Goal: Task Accomplishment & Management: Manage account settings

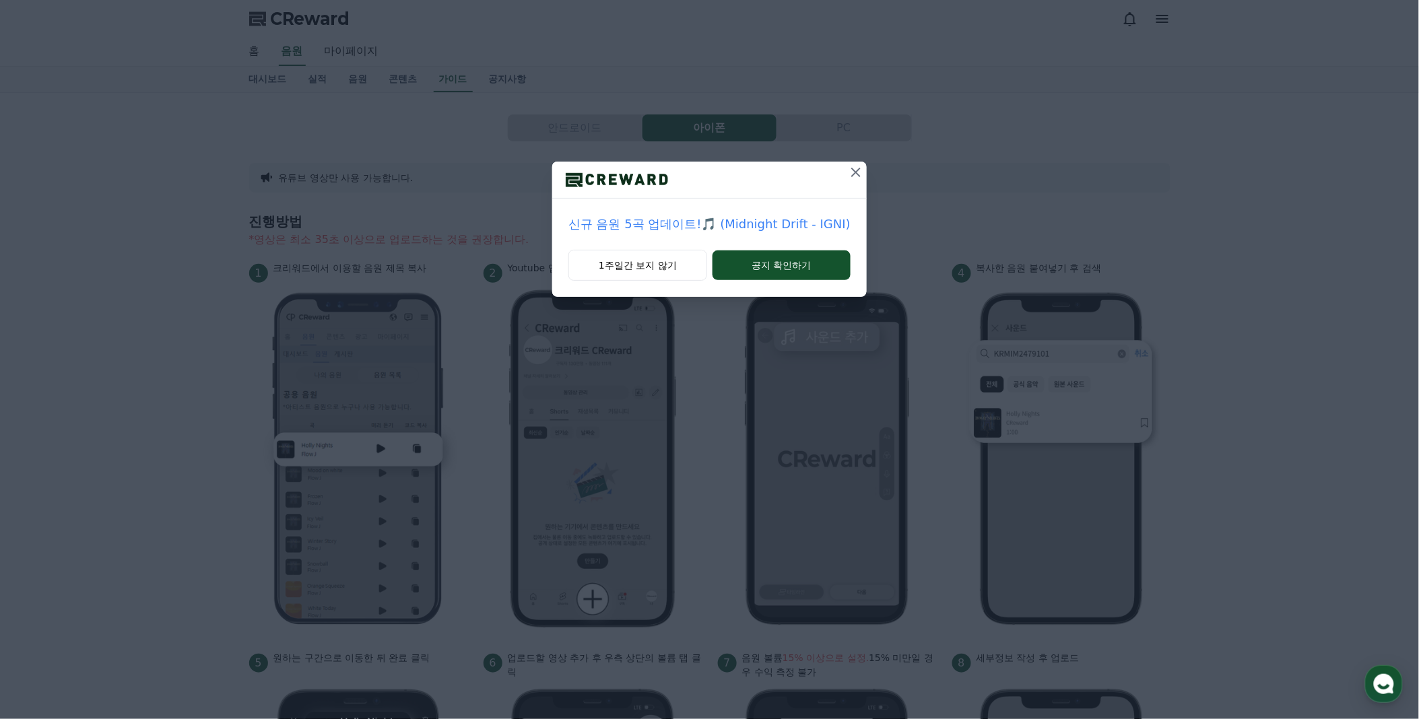
click at [856, 171] on icon at bounding box center [856, 172] width 16 height 16
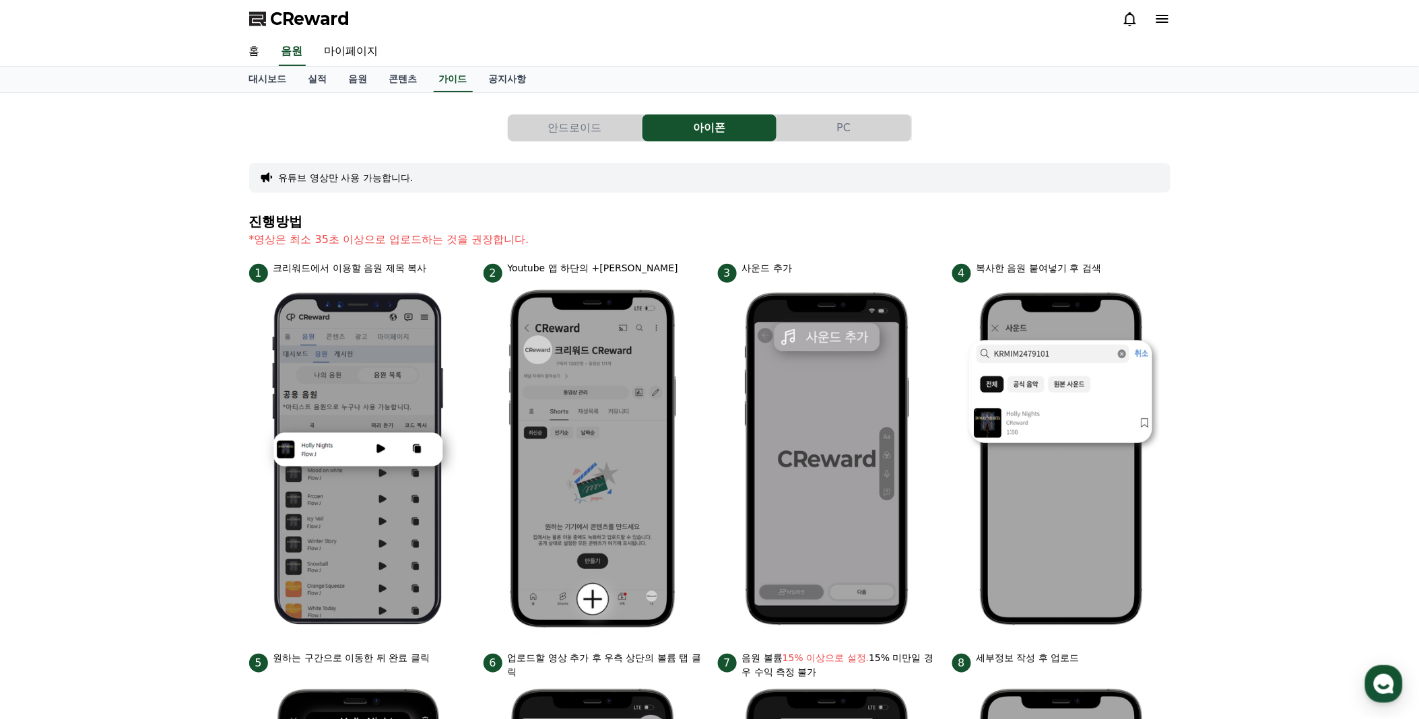
click at [1163, 14] on icon at bounding box center [1162, 19] width 16 height 16
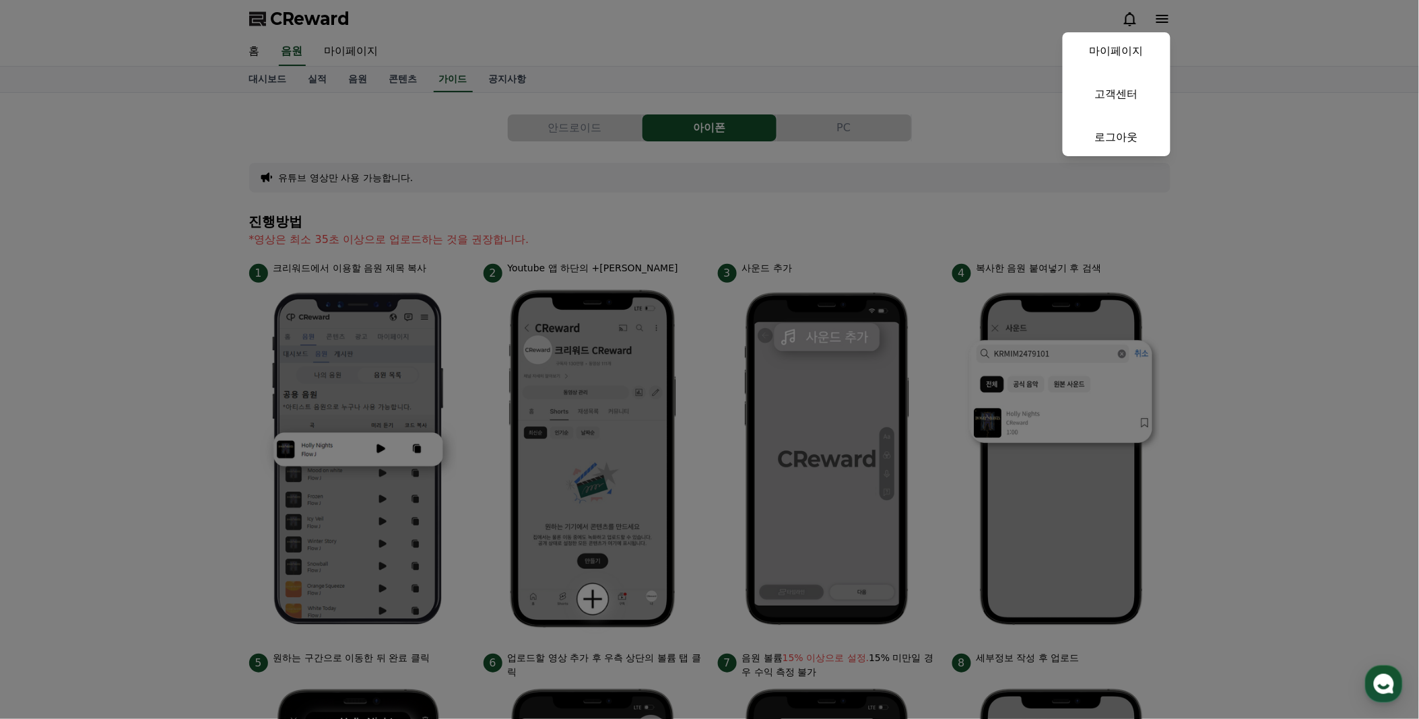
click at [1143, 51] on link "마이페이지" at bounding box center [1116, 51] width 108 height 38
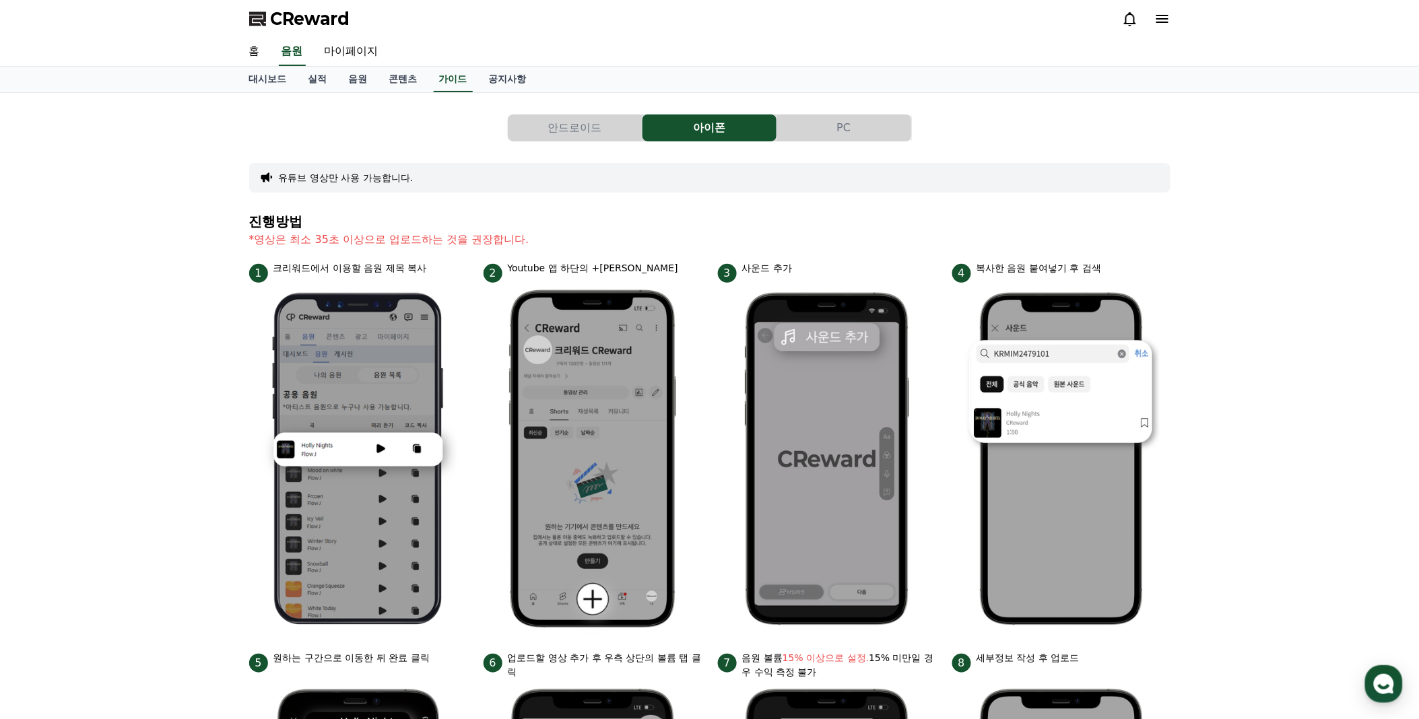
select select "**********"
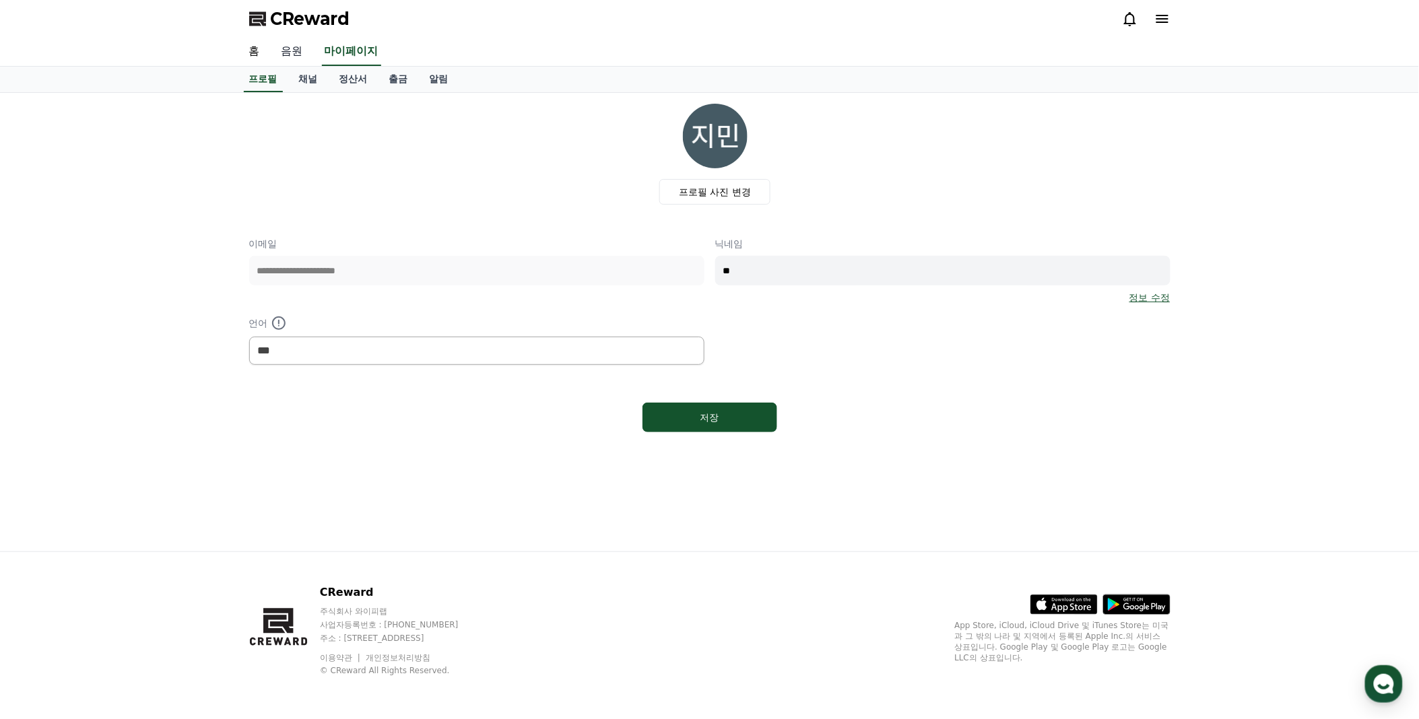
click at [291, 52] on link "음원" at bounding box center [292, 52] width 43 height 28
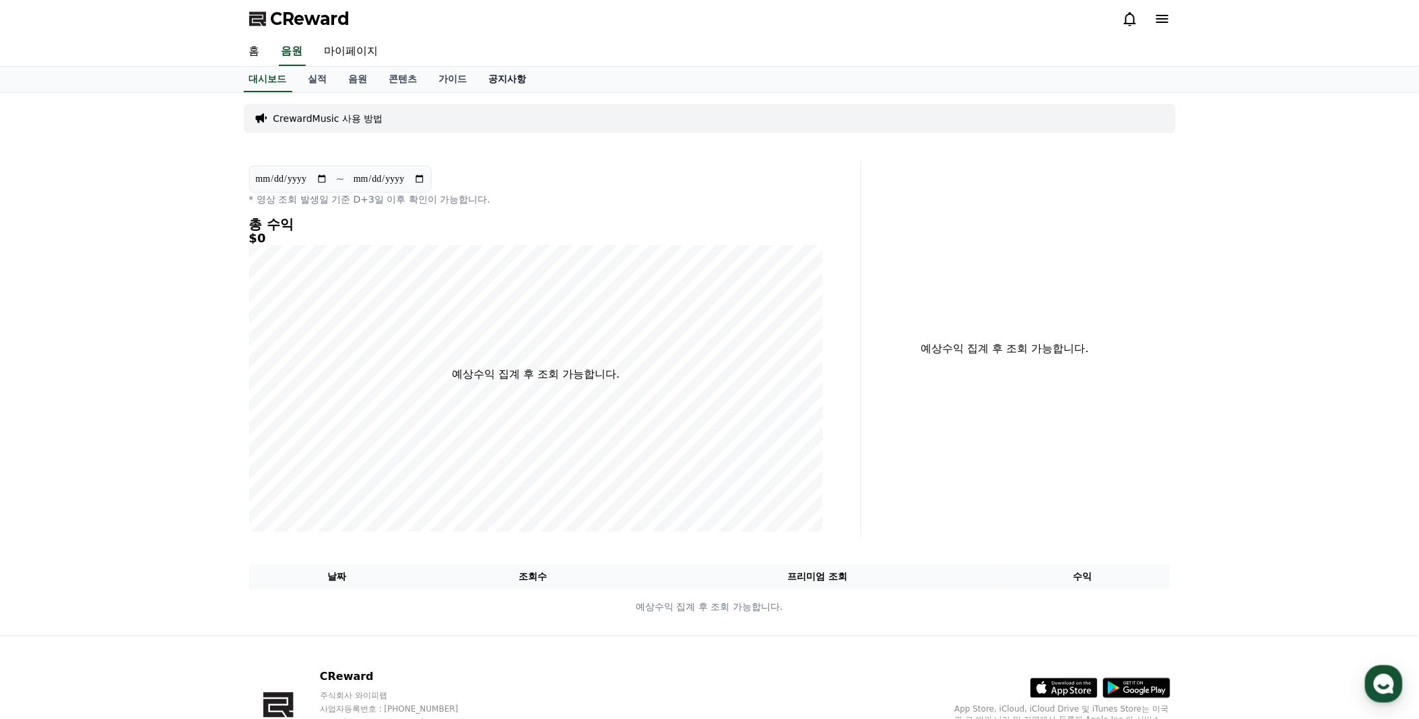
click at [506, 75] on link "공지사항" at bounding box center [507, 80] width 59 height 26
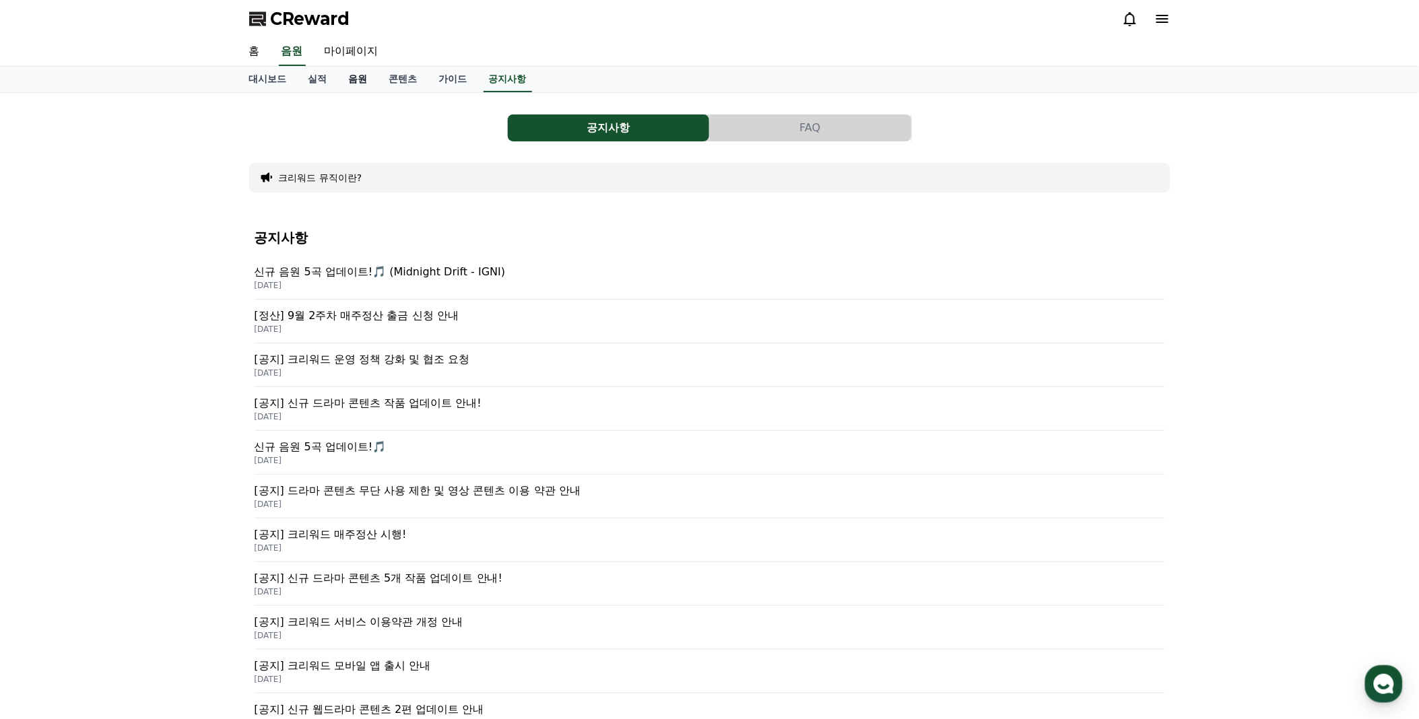
click at [362, 75] on link "음원" at bounding box center [358, 80] width 40 height 26
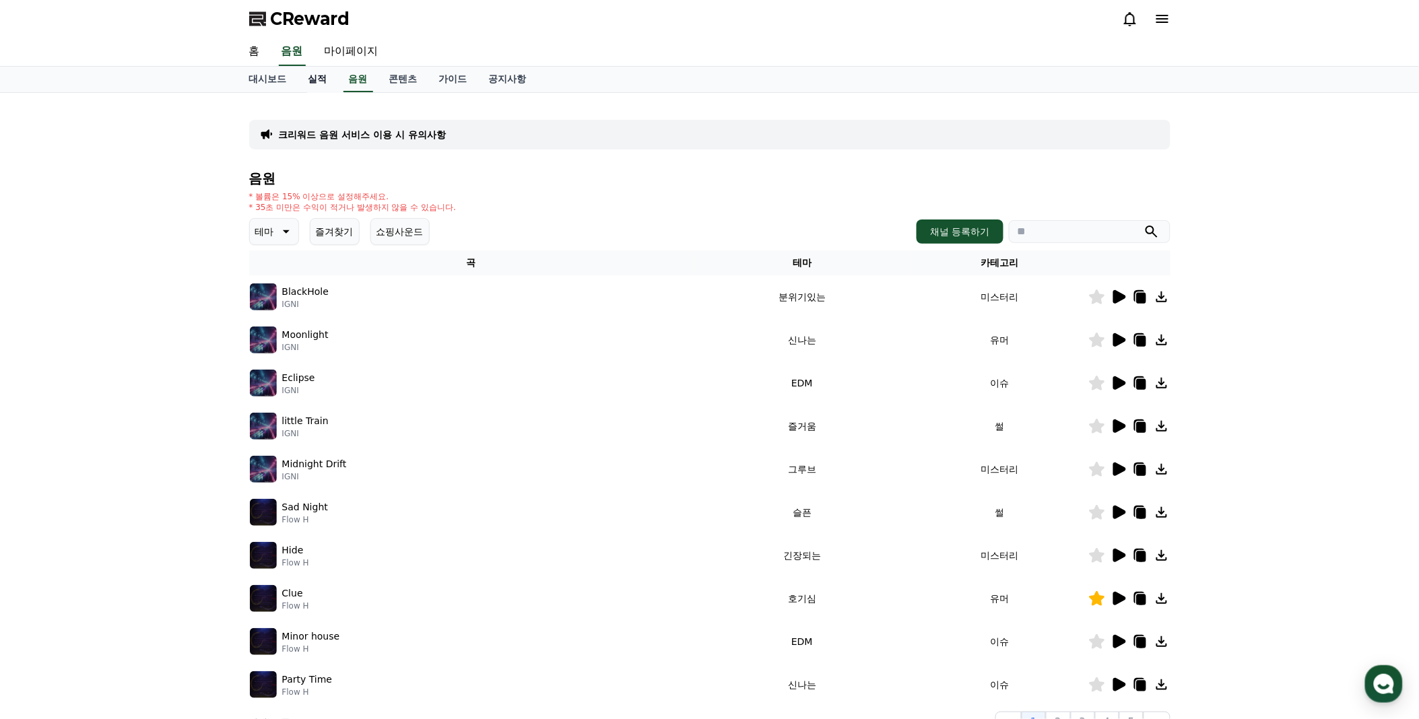
click at [310, 76] on link "실적" at bounding box center [318, 80] width 40 height 26
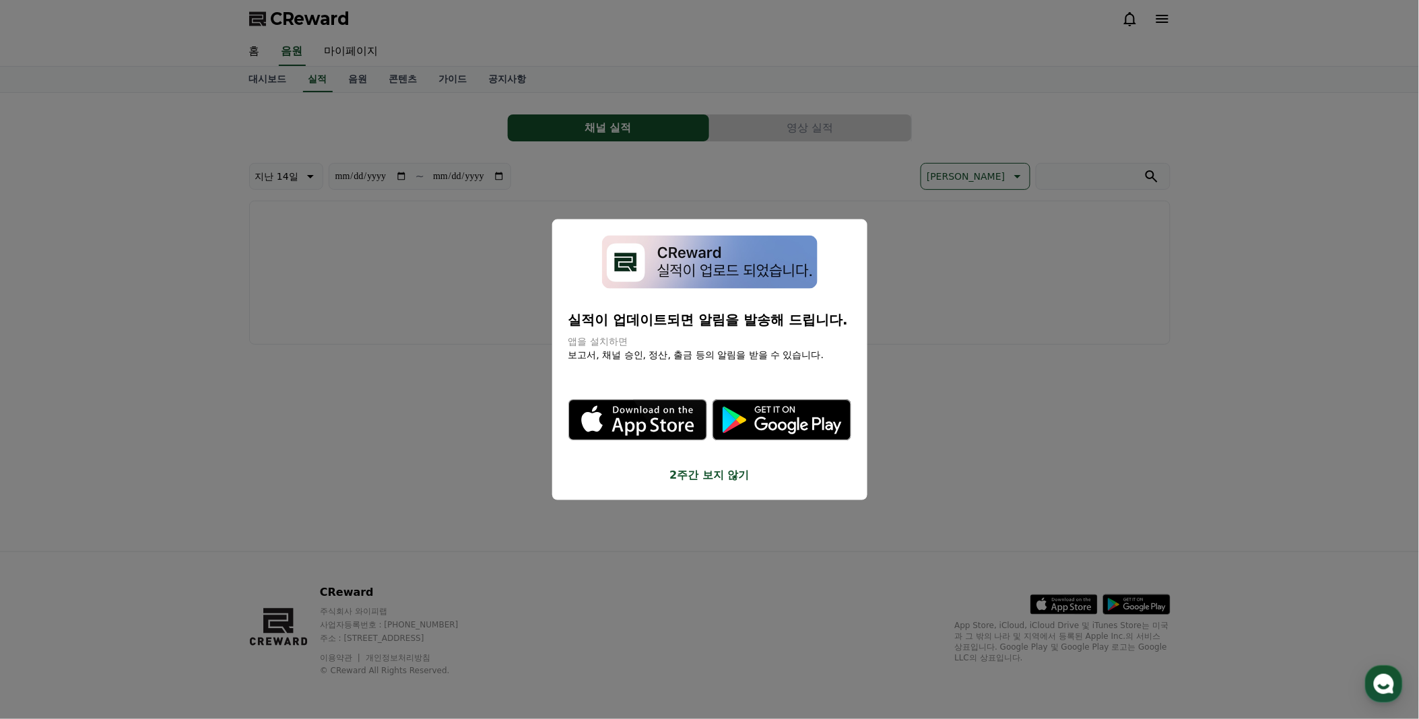
click at [403, 76] on button "close modal" at bounding box center [709, 359] width 1419 height 719
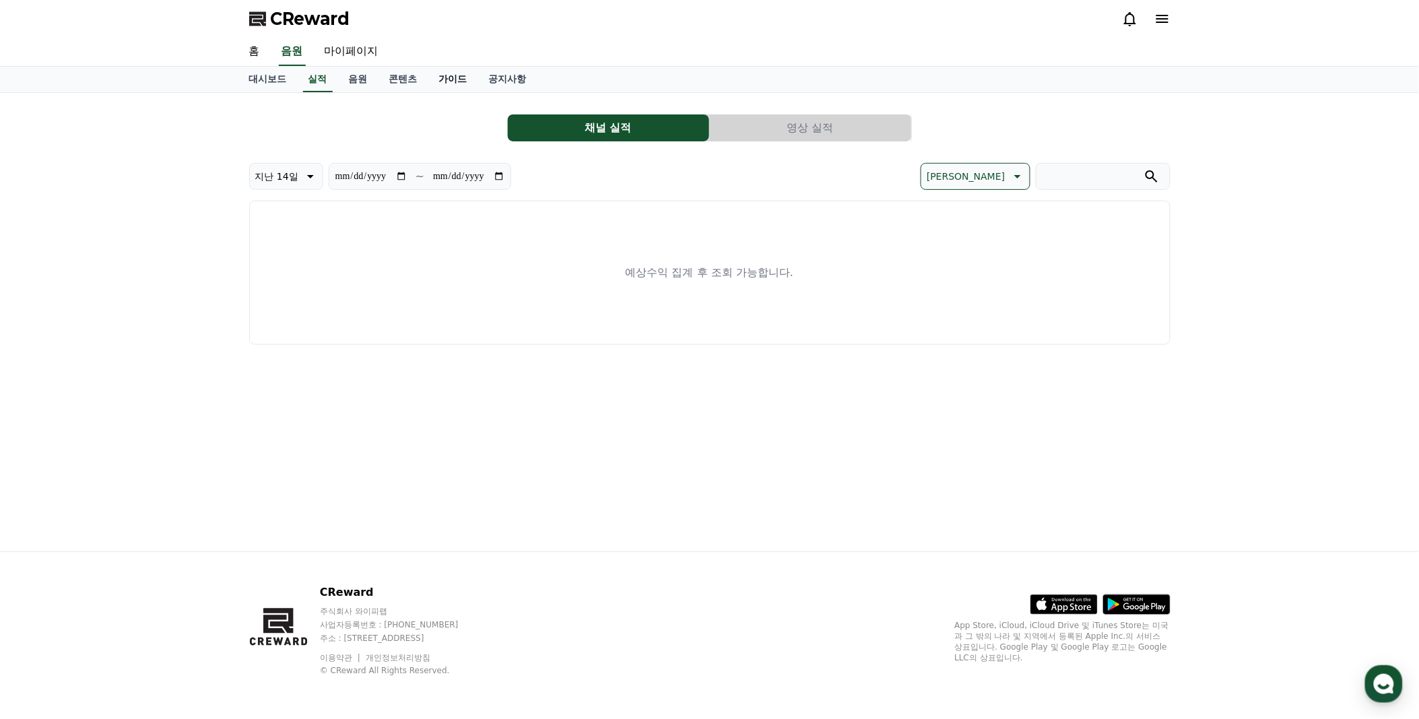
click at [450, 73] on link "가이드" at bounding box center [453, 80] width 50 height 26
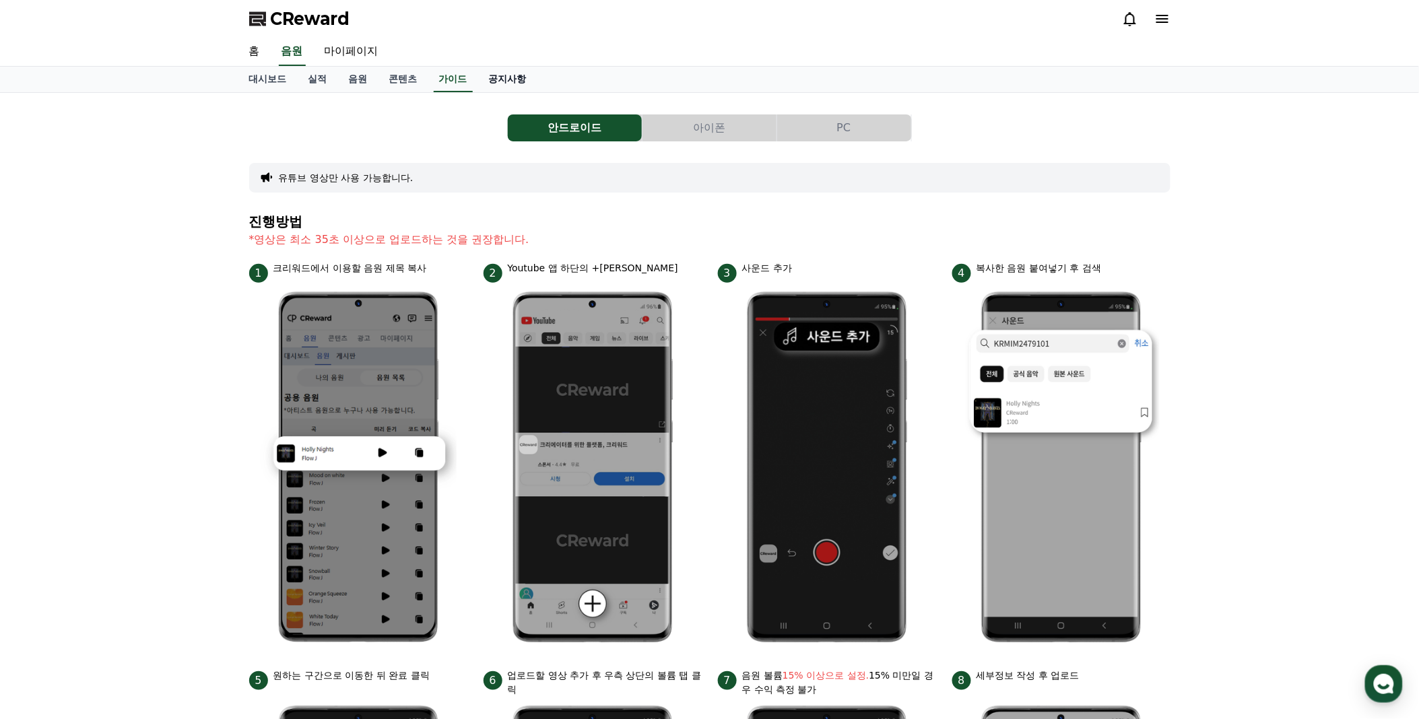
click at [495, 77] on link "공지사항" at bounding box center [507, 80] width 59 height 26
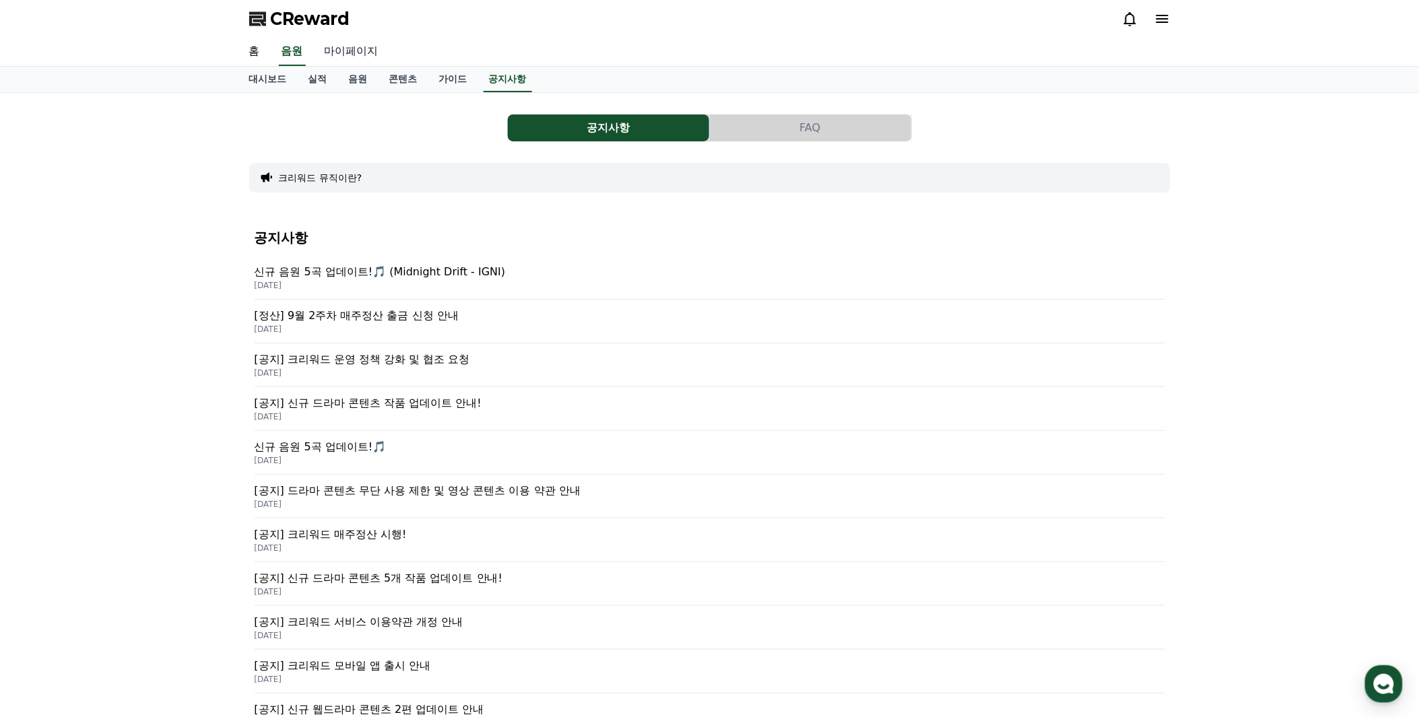
click at [368, 54] on link "마이페이지" at bounding box center [351, 52] width 75 height 28
select select "**********"
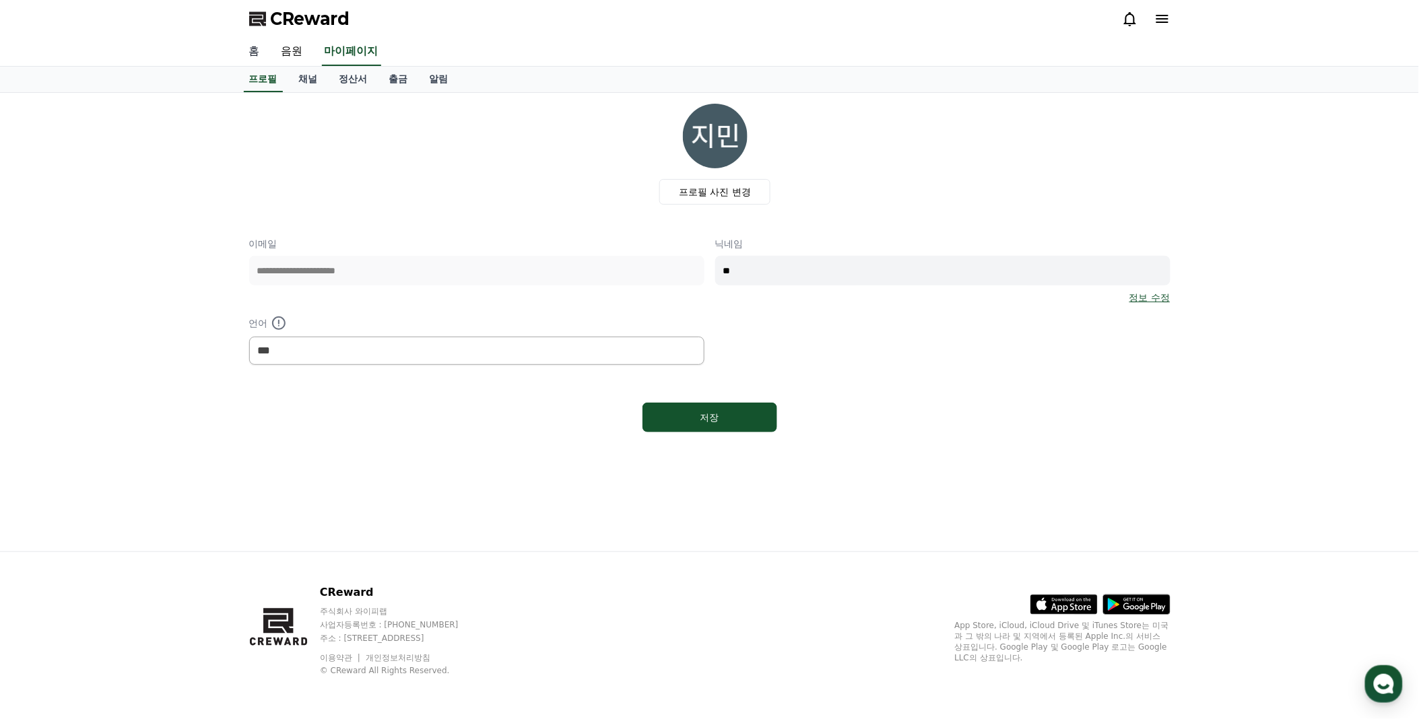
click at [259, 48] on link "홈" at bounding box center [254, 52] width 32 height 28
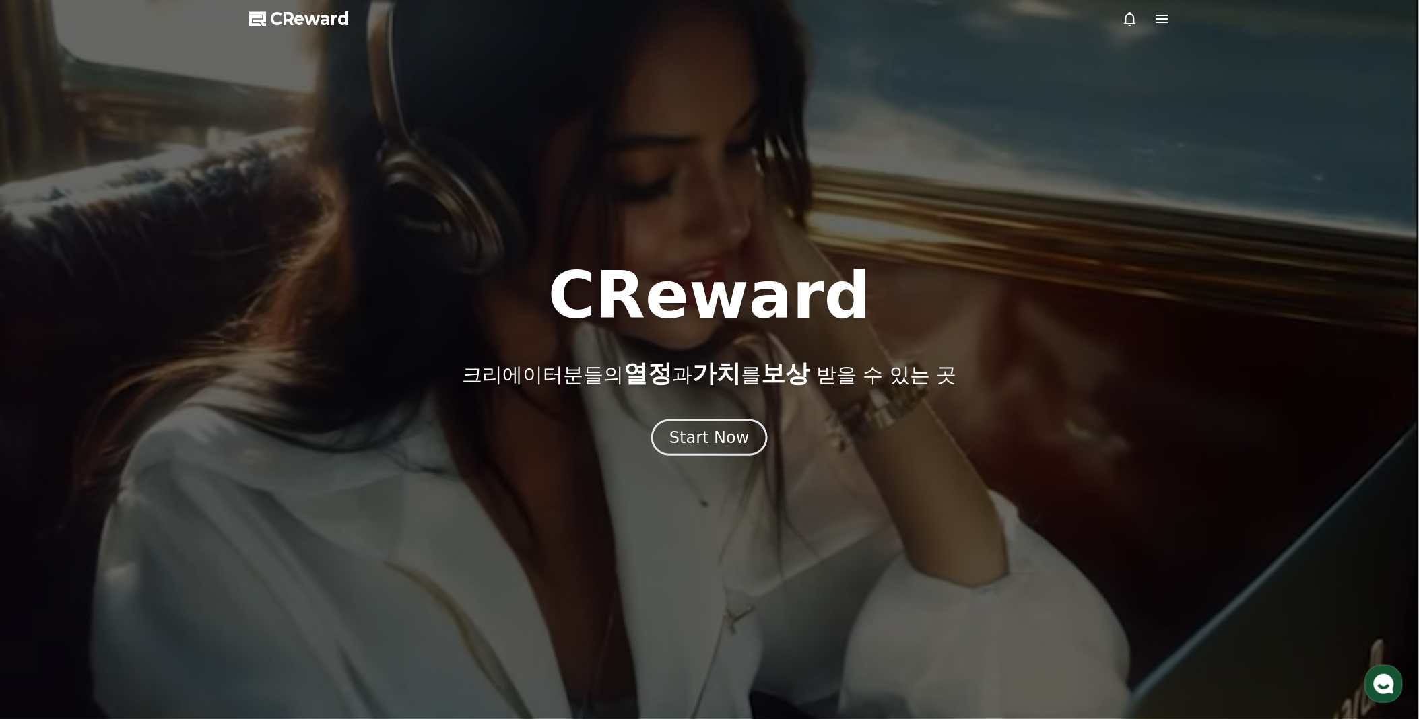
click at [759, 415] on div "CReward 크리에이터분들의 열정 과 가치 를 보상 받을 수 있는 곳 Start Now" at bounding box center [709, 359] width 1419 height 193
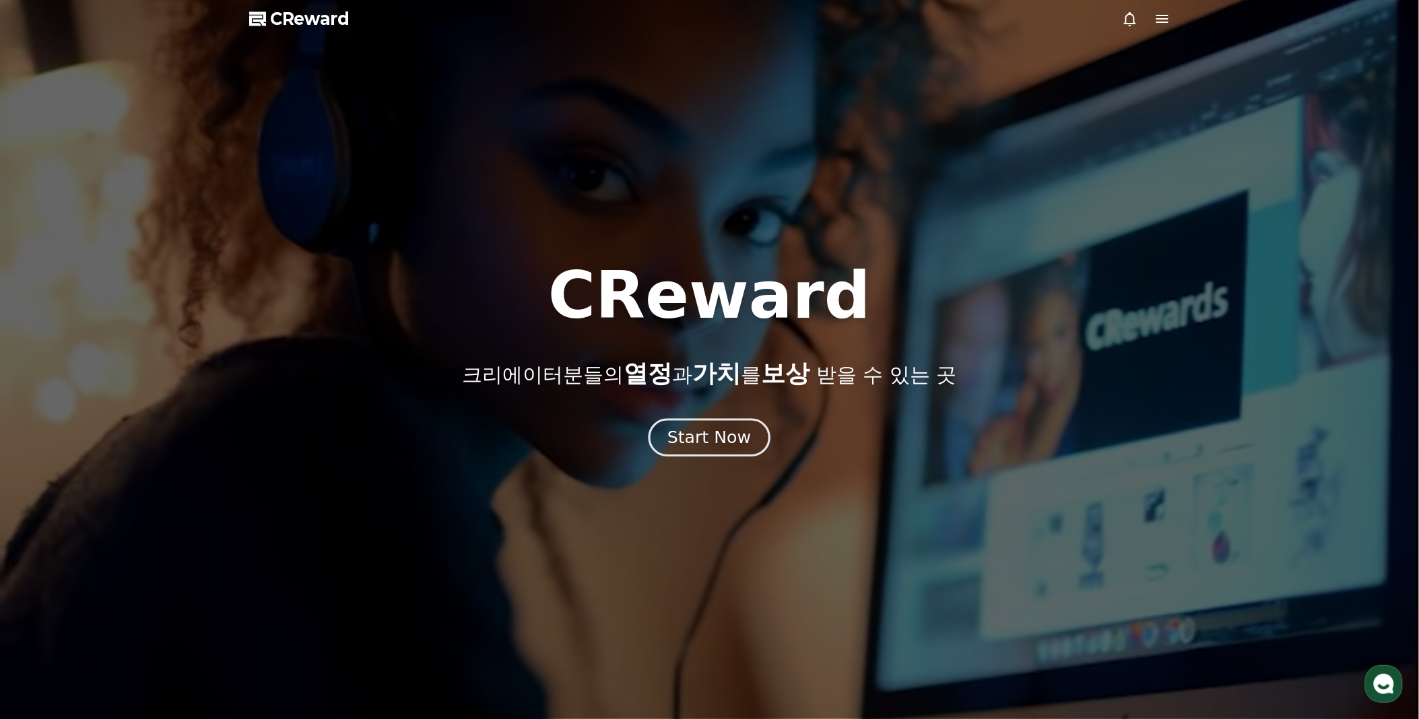
click at [745, 426] on button "Start Now" at bounding box center [709, 438] width 122 height 38
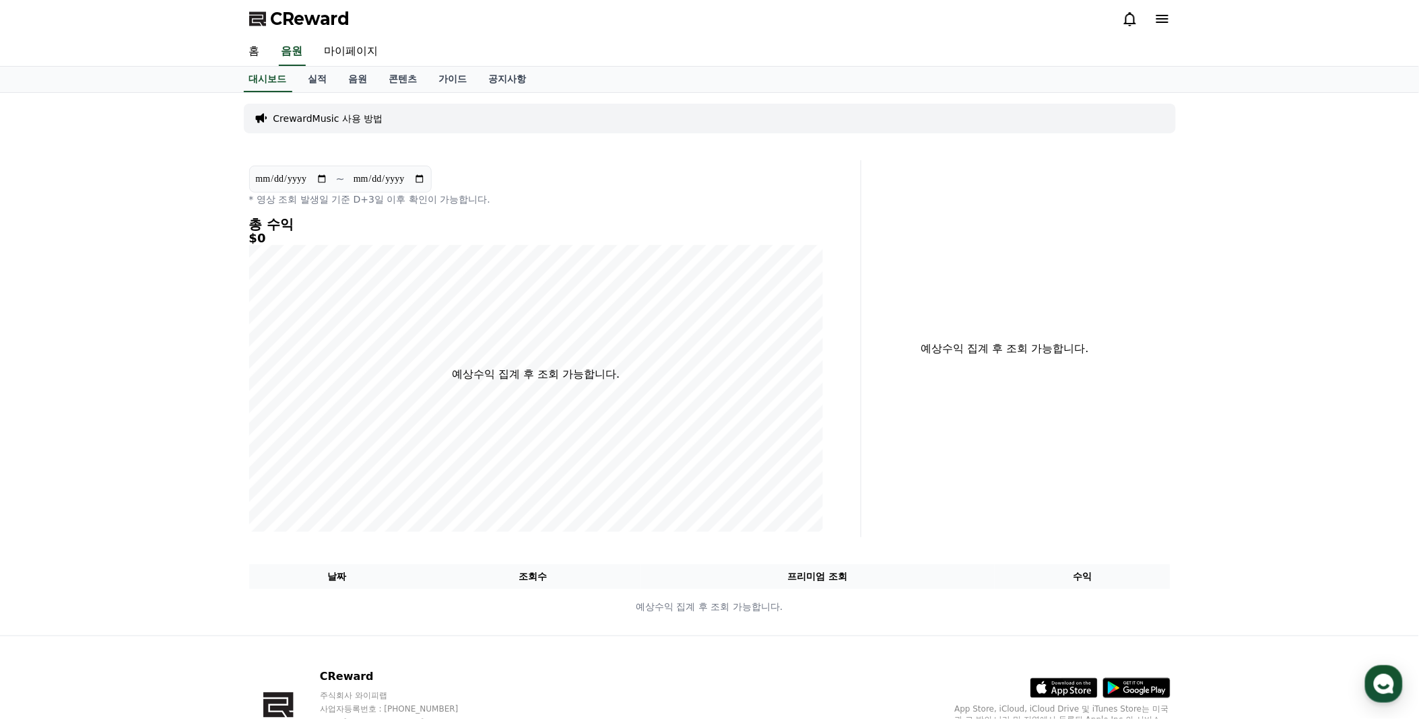
click at [1167, 17] on icon at bounding box center [1162, 19] width 16 height 16
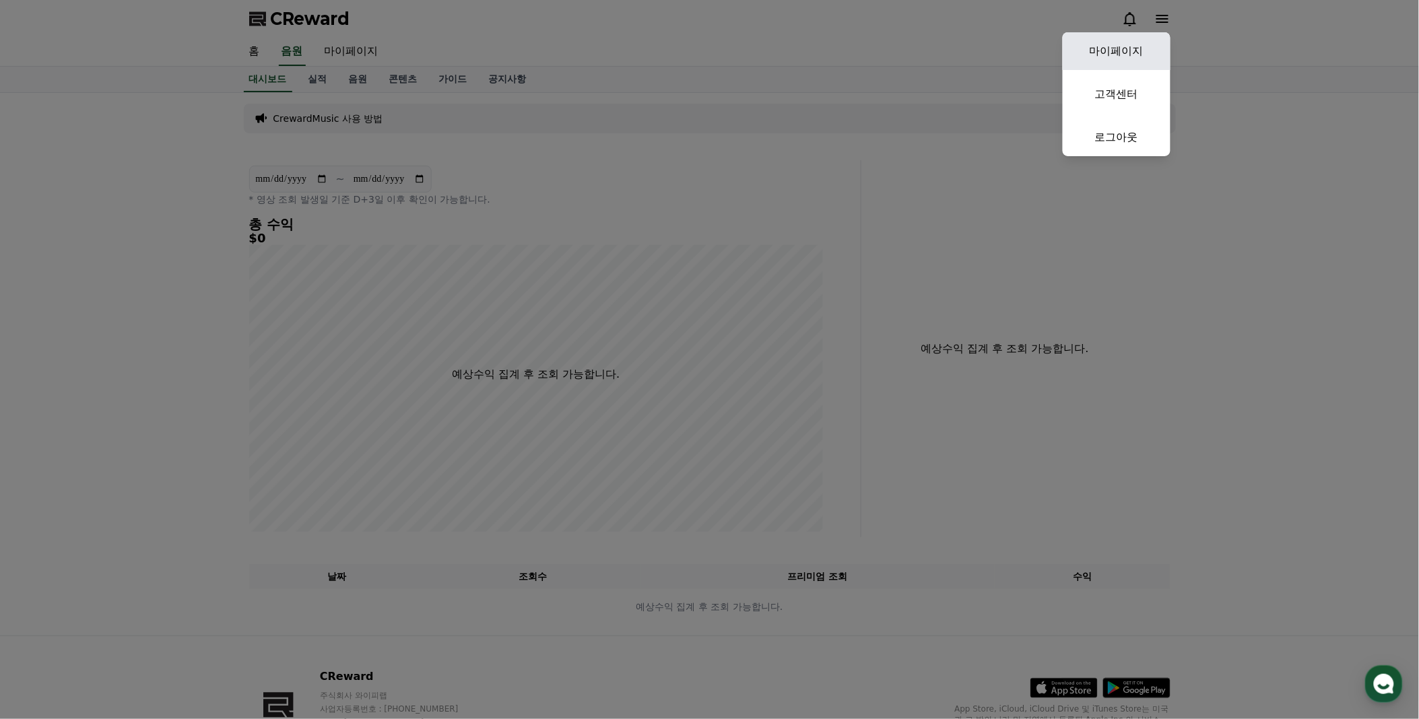
click at [1149, 45] on link "마이페이지" at bounding box center [1116, 51] width 108 height 38
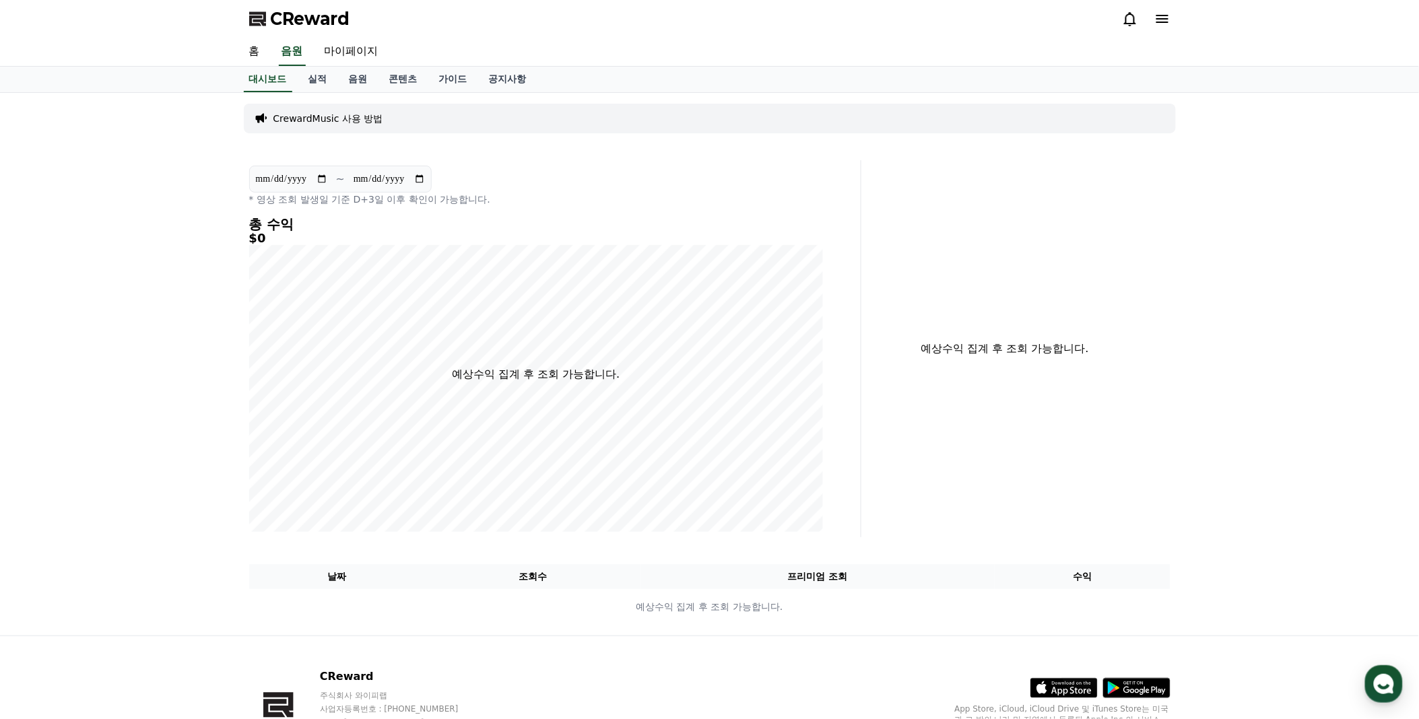
select select "**********"
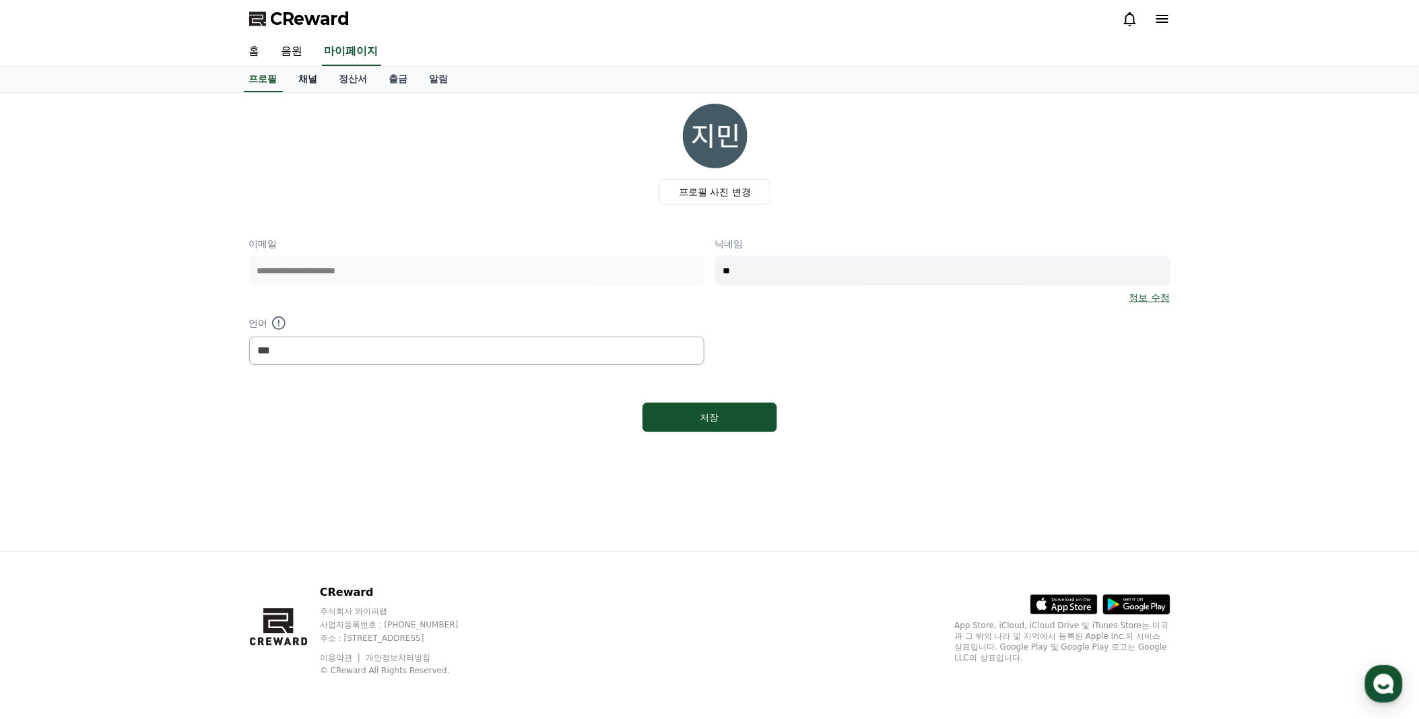
click at [297, 75] on link "채널" at bounding box center [308, 80] width 40 height 26
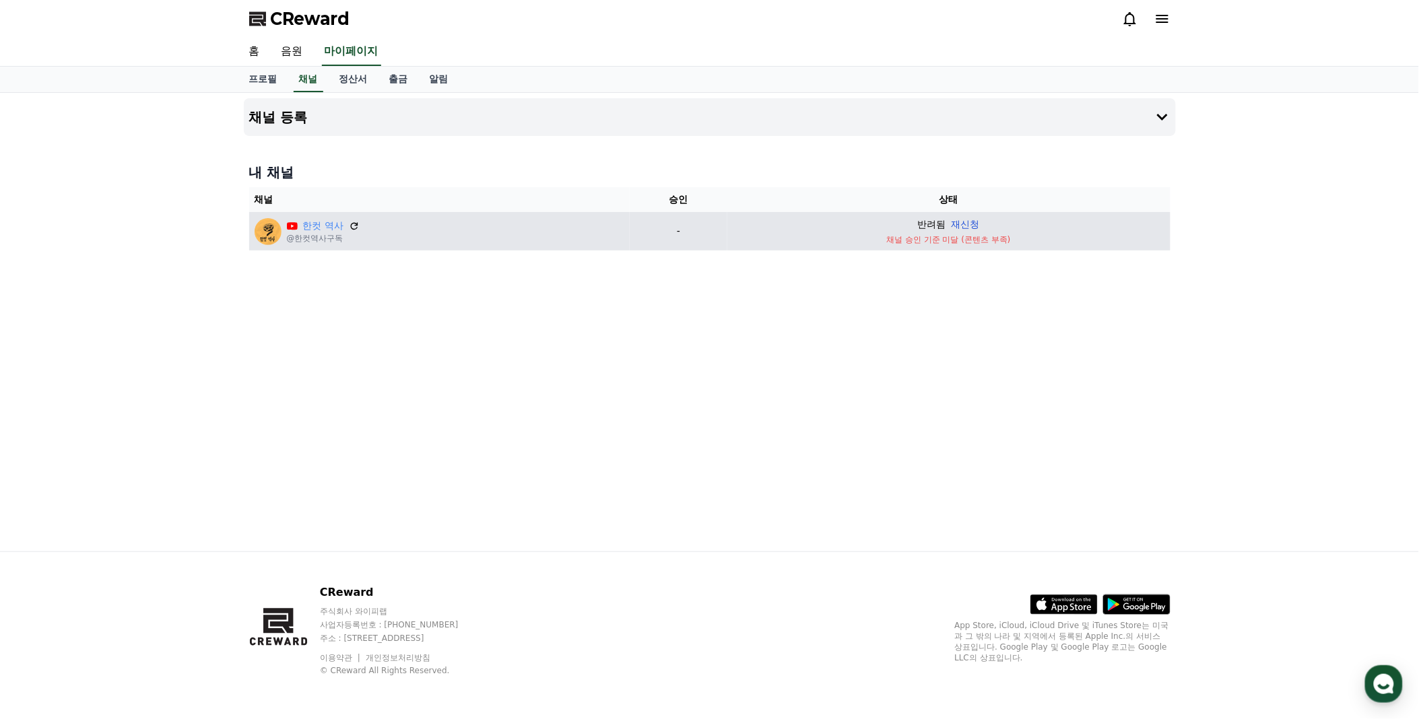
click at [970, 221] on button "재신청" at bounding box center [965, 224] width 28 height 14
